Goal: Communication & Community: Answer question/provide support

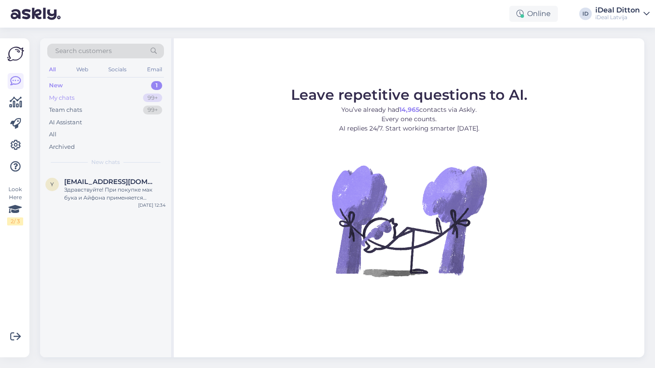
click at [151, 96] on div "99+" at bounding box center [152, 98] width 19 height 9
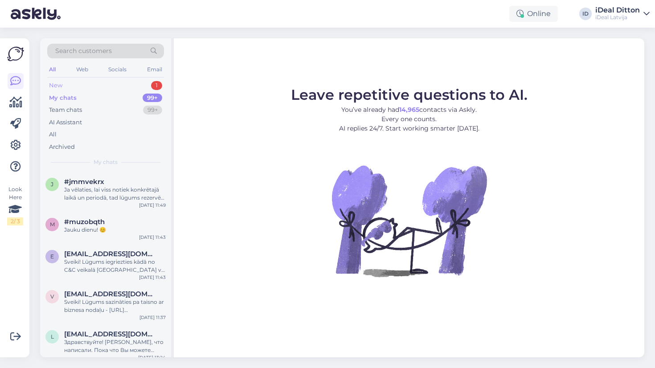
click at [142, 88] on div "New 1" at bounding box center [105, 85] width 117 height 12
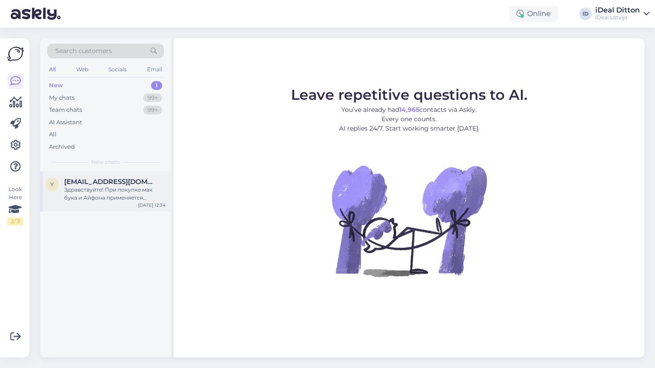
click at [144, 191] on div "Здравствуйте! При покупке мак бука и Айфона применяется скидка?" at bounding box center [115, 194] width 102 height 16
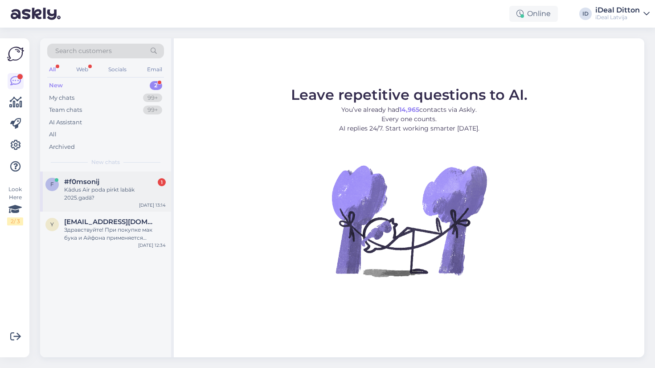
click at [114, 183] on div "#f0msonij 1" at bounding box center [115, 182] width 102 height 8
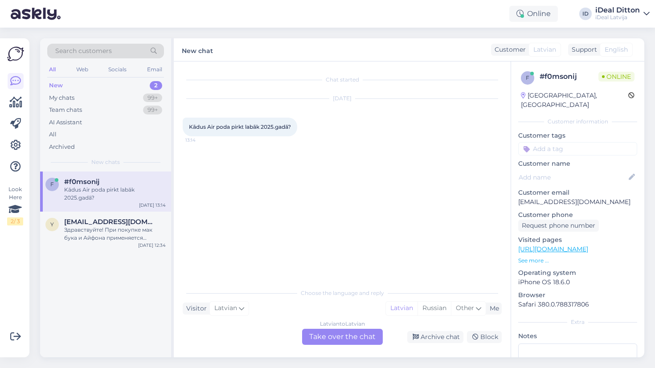
click at [325, 338] on div "Latvian to Latvian Take over the chat" at bounding box center [342, 337] width 81 height 16
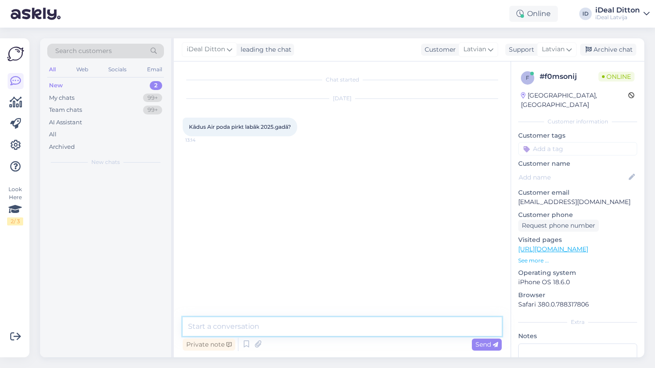
click at [277, 330] on textarea at bounding box center [342, 326] width 319 height 19
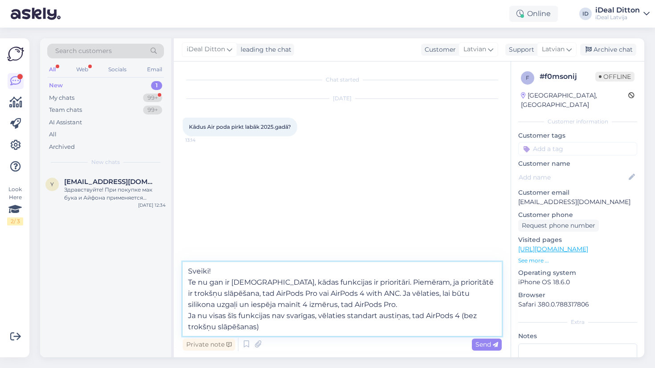
type textarea "Sveiki! Te nu gan ir jāskatās, kādas funkcijas ir prioritāri. Piemēram, ja prio…"
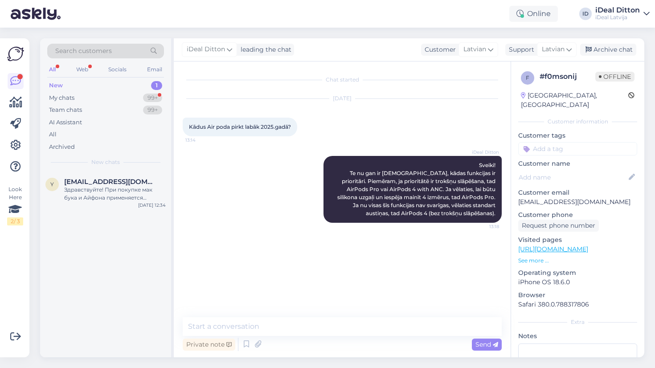
click at [270, 268] on div "Chat started Aug 11 2025 Kādus Air poda pirkt labāk 2025.gadā? 13:14 iDeal Ditt…" at bounding box center [346, 189] width 327 height 239
click at [151, 86] on div "1" at bounding box center [156, 85] width 11 height 9
click at [154, 99] on div "99+" at bounding box center [152, 98] width 19 height 9
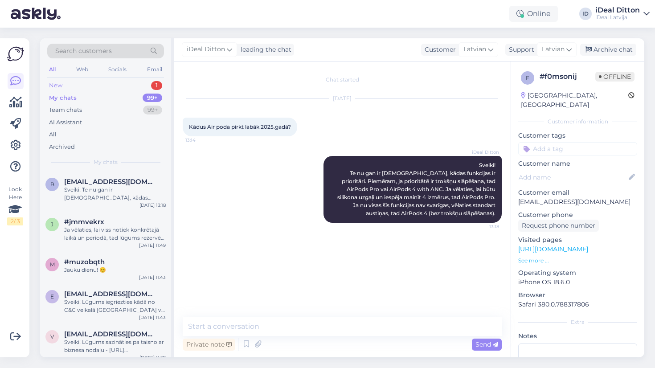
click at [149, 81] on div "New 1" at bounding box center [105, 85] width 117 height 12
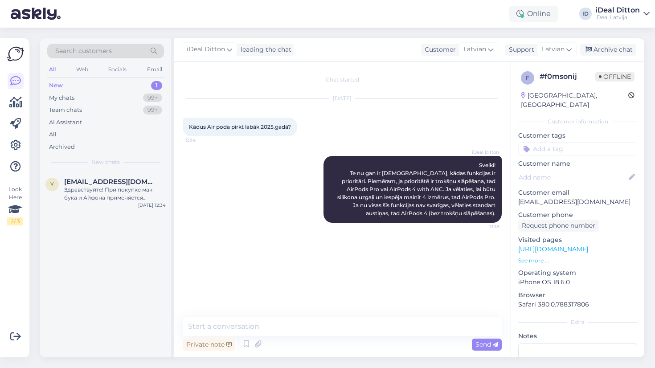
click at [351, 135] on div "Aug 11 2025 Kādus Air poda pirkt labāk 2025.gadā? 13:14" at bounding box center [342, 117] width 319 height 57
click at [321, 299] on div "Chat started Aug 11 2025 Kādus Air poda pirkt labāk 2025.gadā? 13:14 iDeal Ditt…" at bounding box center [346, 189] width 327 height 239
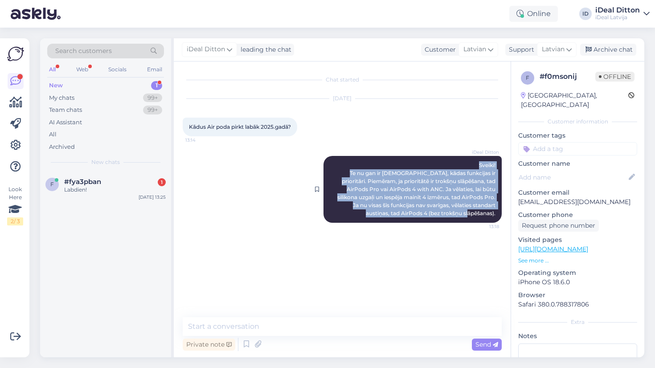
drag, startPoint x: 475, startPoint y: 163, endPoint x: 499, endPoint y: 216, distance: 58.2
click at [499, 216] on div "iDeal Ditton Sveiki! Te nu gan ir jāskatās, kādas funkcijas ir prioritāri. Piem…" at bounding box center [412, 189] width 178 height 67
click at [457, 259] on div "Chat started Aug 11 2025 Kādus Air poda pirkt labāk 2025.gadā? 13:14 iDeal Ditt…" at bounding box center [346, 189] width 327 height 239
drag, startPoint x: 479, startPoint y: 163, endPoint x: 499, endPoint y: 214, distance: 54.0
click at [499, 214] on div "iDeal Ditton Sveiki! Te nu gan ir jāskatās, kādas funkcijas ir prioritāri. Piem…" at bounding box center [412, 189] width 178 height 67
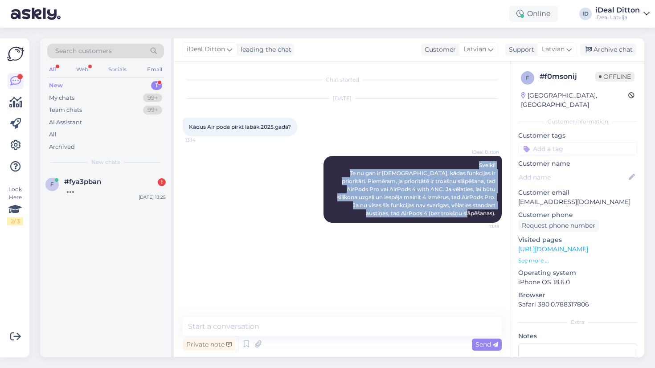
click at [456, 263] on div "Chat started Aug 11 2025 Kādus Air poda pirkt labāk 2025.gadā? 13:14 iDeal Ditt…" at bounding box center [346, 189] width 327 height 239
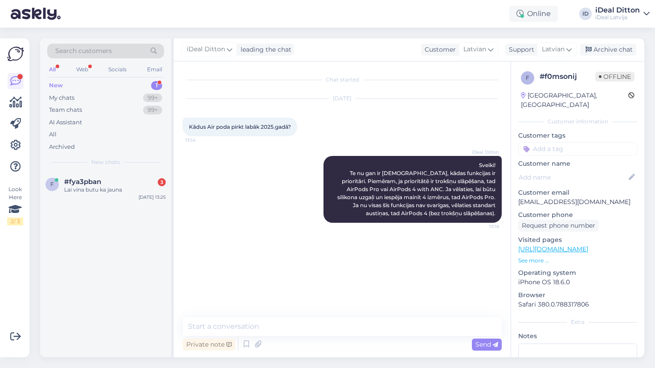
drag, startPoint x: 325, startPoint y: 79, endPoint x: 367, endPoint y: 100, distance: 46.6
click at [367, 101] on div "Chat started Aug 11 2025 Kādus Air poda pirkt labāk 2025.gadā? 13:14 iDeal Ditt…" at bounding box center [346, 189] width 327 height 239
click at [364, 110] on div "Aug 11 2025 Kādus Air poda pirkt labāk 2025.gadā? 13:14" at bounding box center [342, 117] width 319 height 57
drag, startPoint x: 326, startPoint y: 78, endPoint x: 358, endPoint y: 104, distance: 40.8
click at [358, 105] on div "Chat started Aug 11 2025 Kādus Air poda pirkt labāk 2025.gadā? 13:14 iDeal Ditt…" at bounding box center [346, 189] width 327 height 239
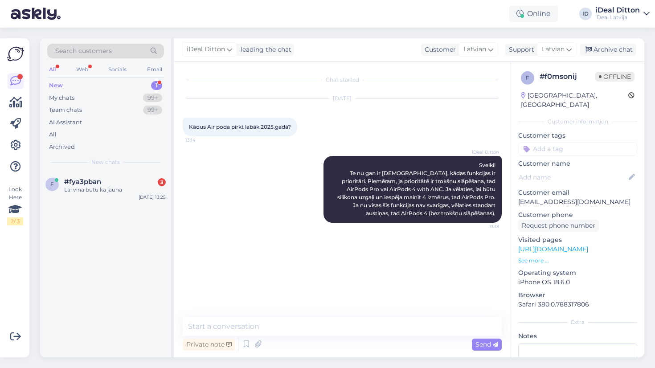
click at [380, 128] on div "Aug 11 2025 Kādus Air poda pirkt labāk 2025.gadā? 13:14" at bounding box center [342, 117] width 319 height 57
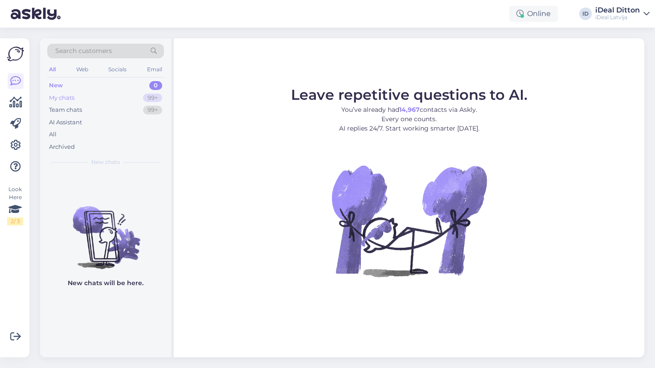
click at [138, 94] on div "My chats 99+" at bounding box center [105, 98] width 117 height 12
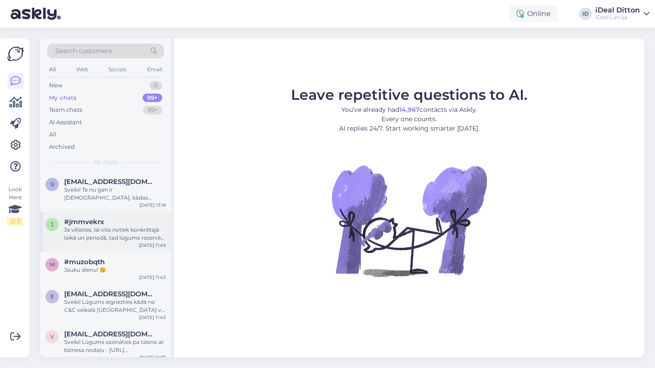
click at [125, 229] on div "Ja vēlaties, lai viss notiek konkrētajā laikā un periodā, tad lūgums rezervēt s…" at bounding box center [115, 234] width 102 height 16
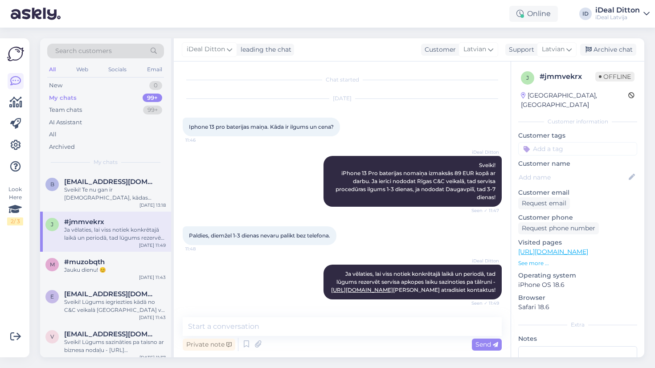
scroll to position [8, 0]
click at [134, 84] on div "New 0" at bounding box center [105, 85] width 117 height 12
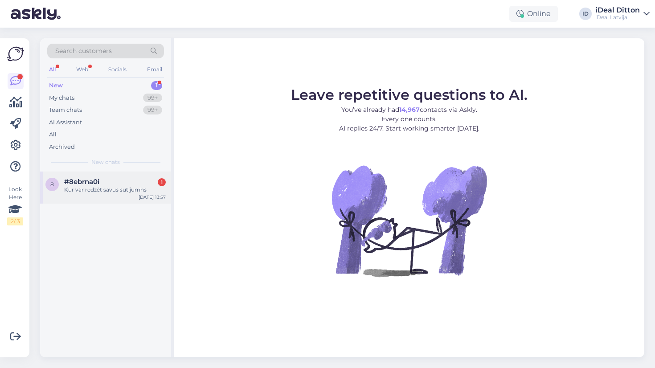
click at [129, 195] on div "8 #8ebrna0i 1 Kur var redzēt savus sutijumhs [DATE] 13:57" at bounding box center [105, 187] width 131 height 32
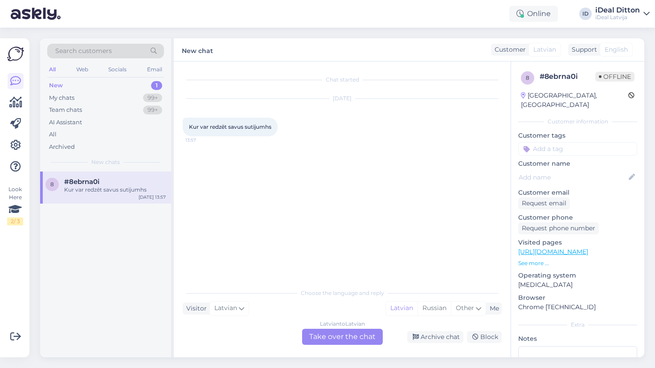
click at [346, 329] on div "Latvian to Latvian Take over the chat" at bounding box center [342, 337] width 81 height 16
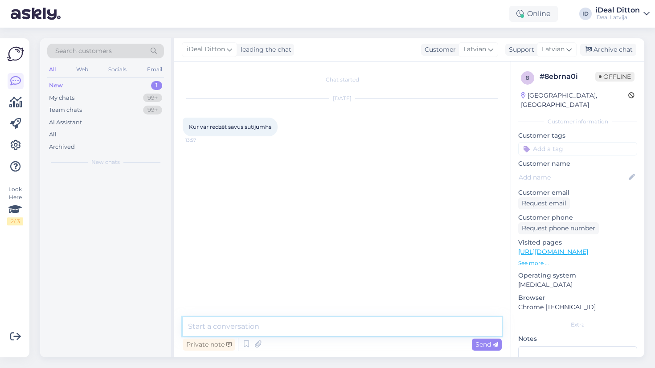
click at [297, 324] on textarea at bounding box center [342, 326] width 319 height 19
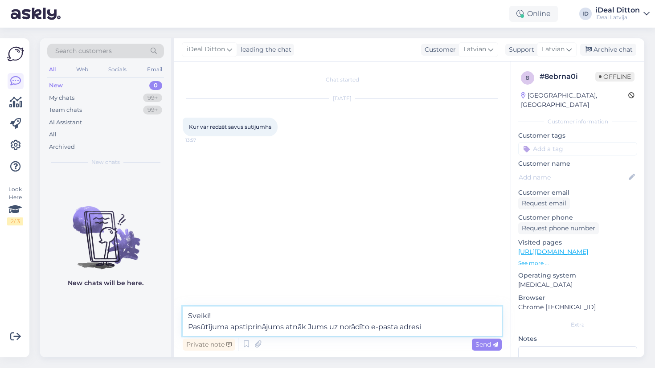
type textarea "Sveiki! Pasūtījuma apstiprinājums atnāk Jums uz norādīto e-pasta adresi!"
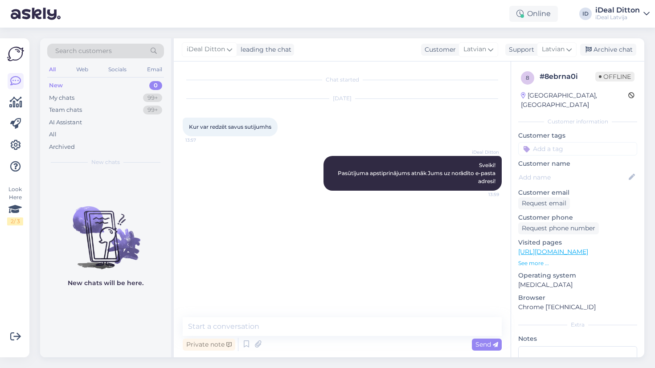
click at [285, 268] on div "Chat started [DATE] Kur var redzēt savus sutijumhs 13:57 iDeal Ditton Sveiki! P…" at bounding box center [346, 189] width 327 height 239
